Goal: Find specific page/section: Find specific page/section

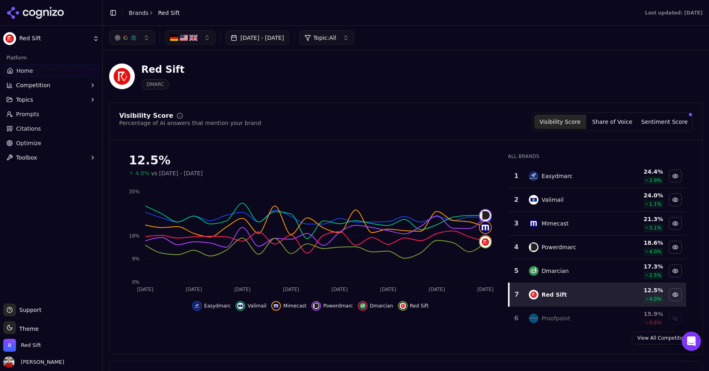
click at [289, 39] on button "[DATE] - [DATE]" at bounding box center [258, 38] width 64 height 14
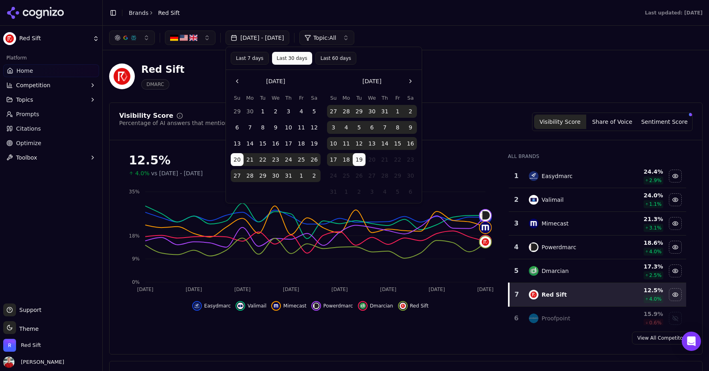
click at [249, 56] on button "Last 7 days" at bounding box center [250, 58] width 38 height 13
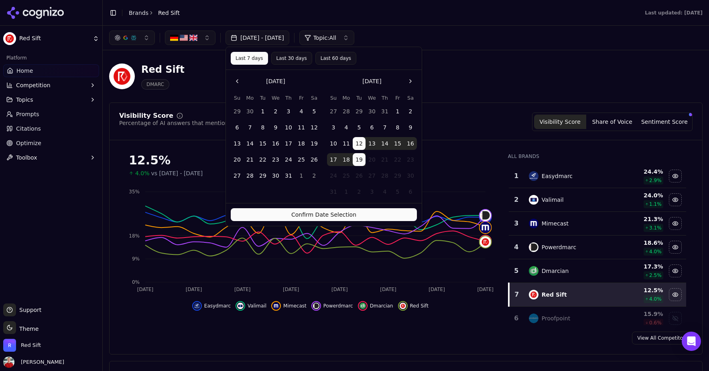
click at [324, 209] on button "Confirm Date Selection" at bounding box center [324, 214] width 186 height 13
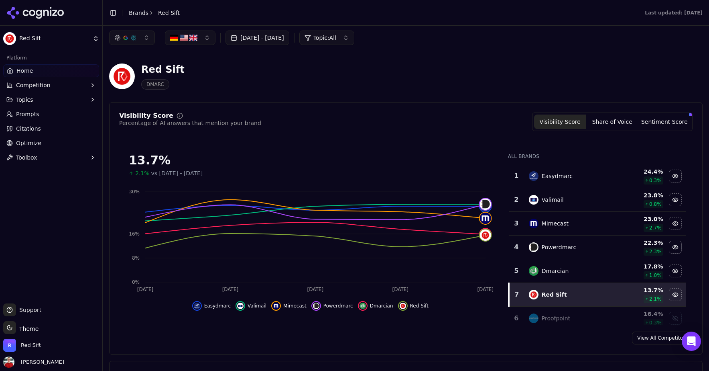
click at [609, 119] on button "Share of Voice" at bounding box center [613, 121] width 52 height 14
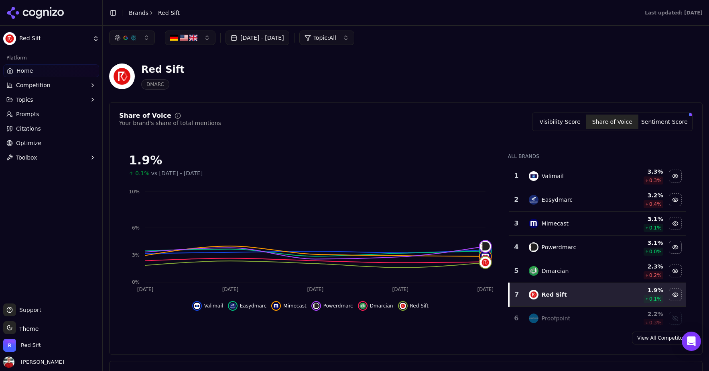
click at [654, 125] on button "Sentiment Score" at bounding box center [665, 121] width 52 height 14
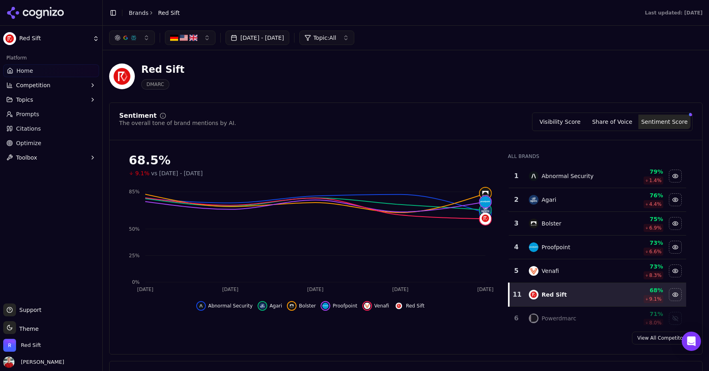
click at [575, 124] on button "Visibility Score" at bounding box center [560, 121] width 52 height 14
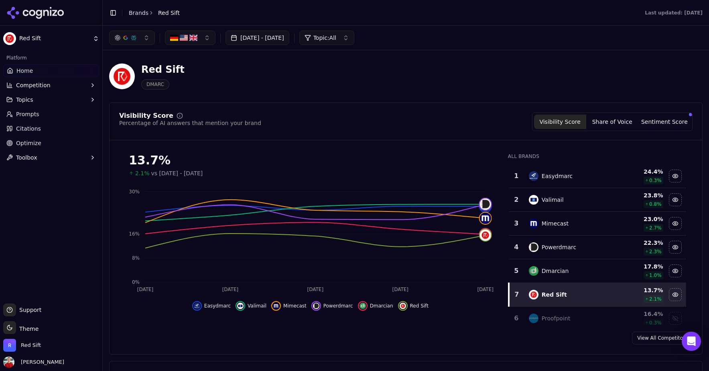
click at [277, 41] on button "[DATE] - [DATE]" at bounding box center [258, 38] width 64 height 14
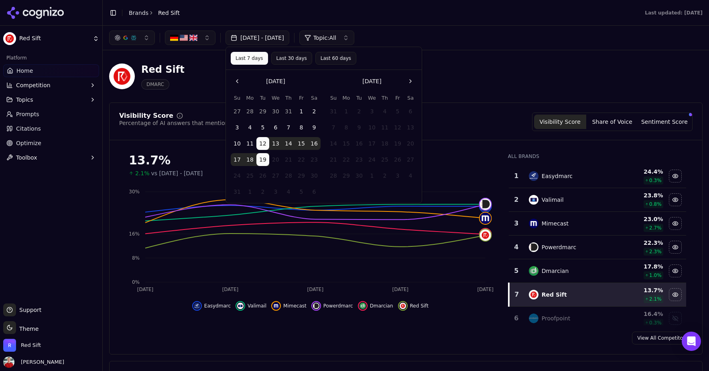
click at [282, 55] on button "Last 30 days" at bounding box center [291, 58] width 41 height 13
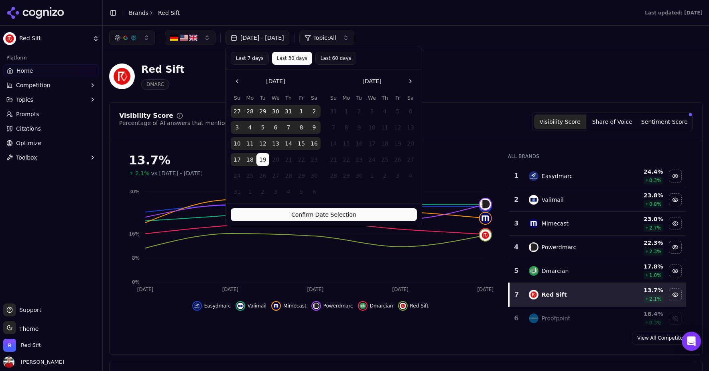
click at [323, 212] on button "Confirm Date Selection" at bounding box center [324, 214] width 186 height 13
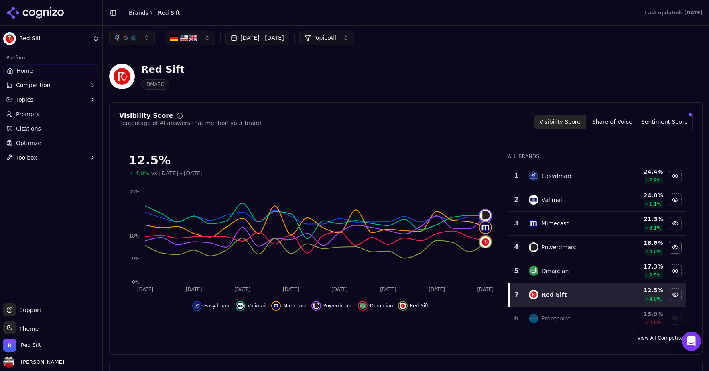
click at [44, 116] on link "Prompts" at bounding box center [51, 114] width 96 height 13
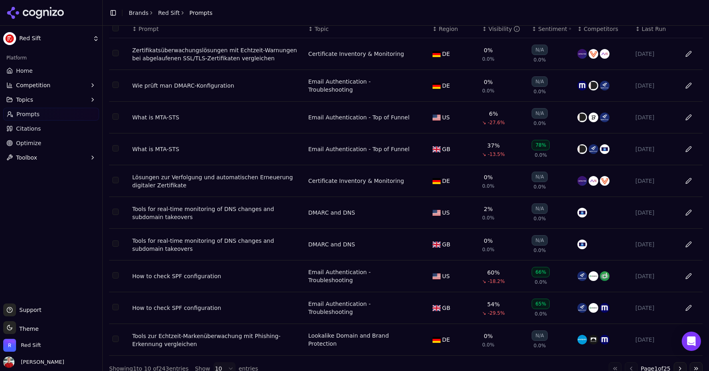
scroll to position [69, 0]
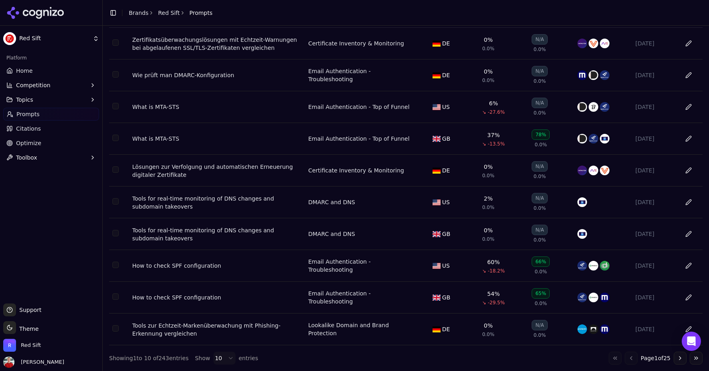
click at [226, 356] on html "Red Sift Platform Home Competition Topics Prompts Citations Optimize Toolbox Su…" at bounding box center [354, 185] width 709 height 371
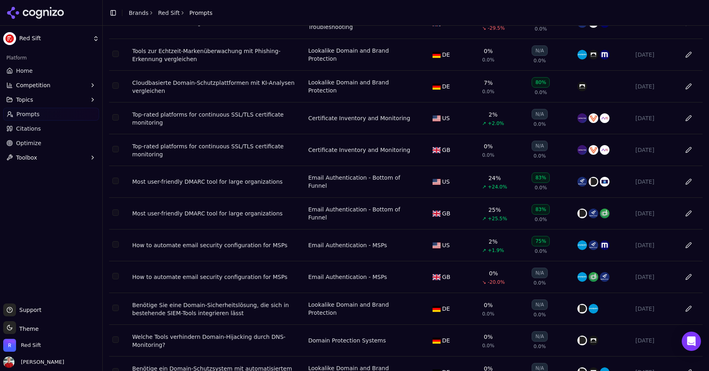
scroll to position [340, 0]
